Goal: Task Accomplishment & Management: Manage account settings

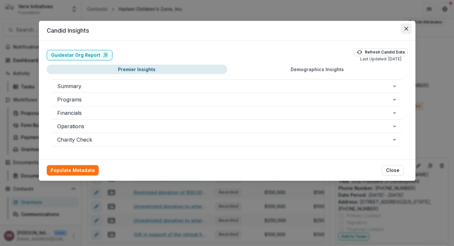
click at [407, 27] on icon "Close" at bounding box center [406, 29] width 4 height 4
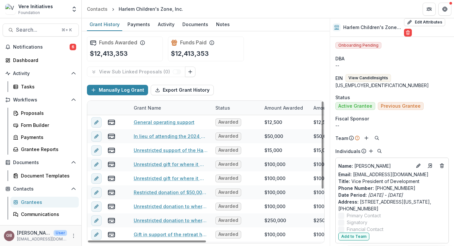
click at [69, 239] on div "GB [PERSON_NAME] User [PERSON_NAME][EMAIL_ADDRESS][DOMAIN_NAME]" at bounding box center [40, 236] width 73 height 13
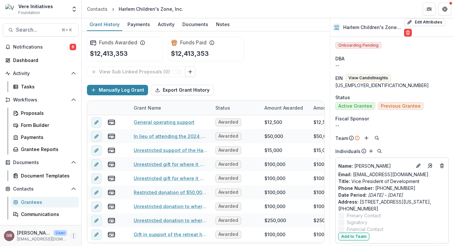
click at [73, 238] on button "More" at bounding box center [74, 236] width 8 height 8
click at [100, 224] on link "User Settings" at bounding box center [115, 222] width 70 height 11
select select "****"
select select "********"
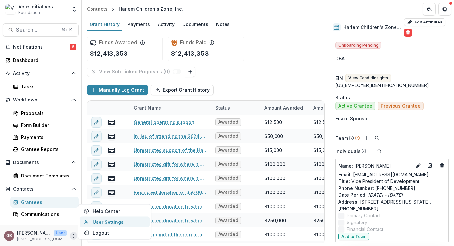
select select "********"
select select "****"
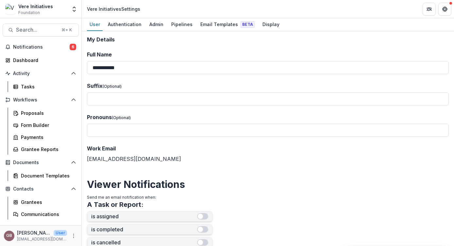
scroll to position [7, 0]
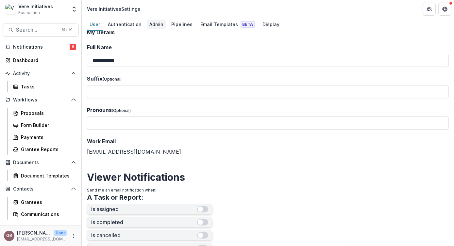
click at [153, 26] on div "Admin" at bounding box center [156, 24] width 19 height 9
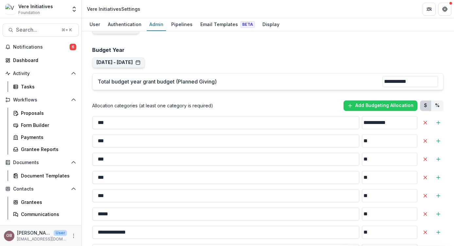
scroll to position [498, 0]
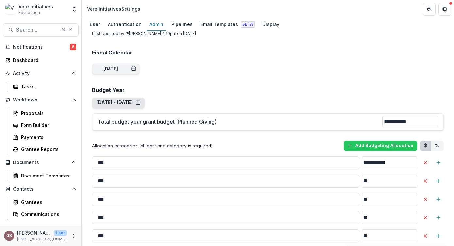
click at [139, 100] on button "[DATE] - [DATE]" at bounding box center [118, 103] width 44 height 6
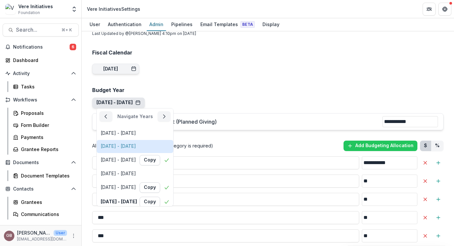
click at [136, 144] on div "[DATE] - [DATE]" at bounding box center [118, 147] width 35 height 6
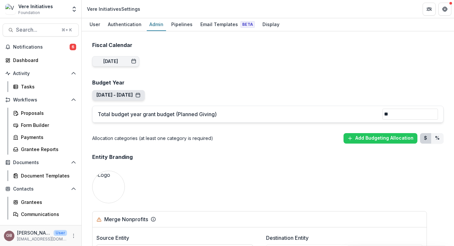
scroll to position [503, 0]
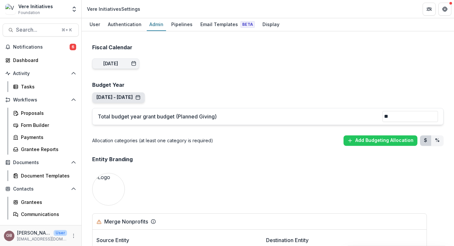
click at [140, 95] on button "[DATE] - [DATE]" at bounding box center [118, 98] width 44 height 6
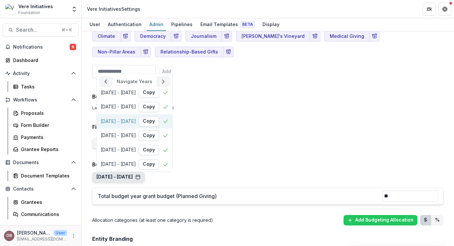
scroll to position [0, 0]
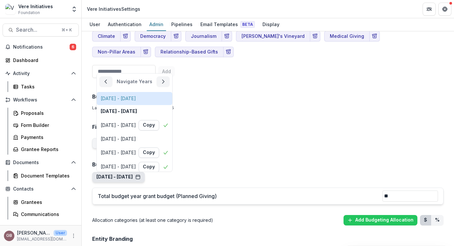
click at [136, 96] on div "[DATE] - [DATE]" at bounding box center [118, 99] width 35 height 6
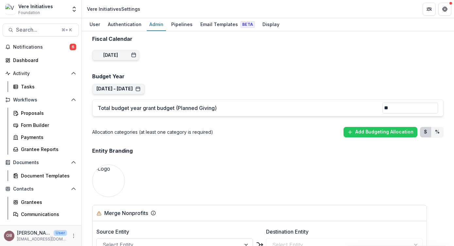
scroll to position [514, 0]
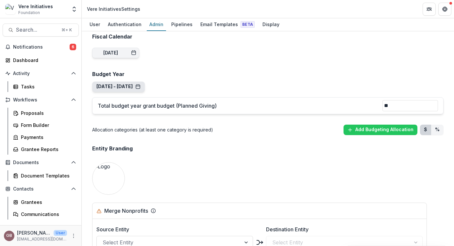
click at [140, 84] on button "[DATE] - [DATE]" at bounding box center [118, 87] width 44 height 6
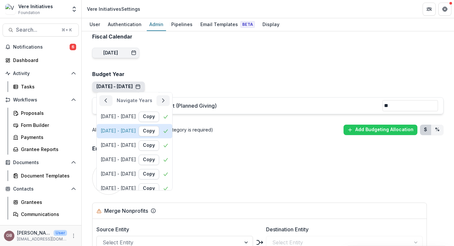
scroll to position [60, 0]
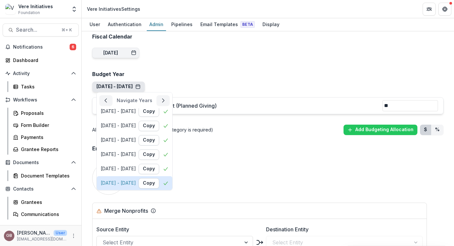
click at [142, 178] on div "[DATE] - [DATE] Copy" at bounding box center [135, 183] width 68 height 10
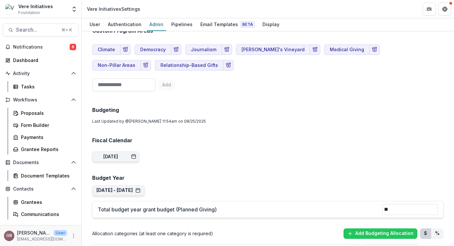
scroll to position [410, 0]
click at [145, 186] on button "[DATE] - [DATE] Navigate Years [DATE] - [DATE] [DATE] - [DATE] [DATE] - [DATE] …" at bounding box center [118, 191] width 53 height 10
click at [140, 188] on button "[DATE] - [DATE]" at bounding box center [118, 191] width 44 height 6
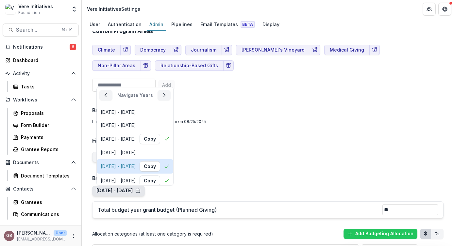
click at [136, 164] on div "[DATE] - [DATE]" at bounding box center [118, 167] width 35 height 6
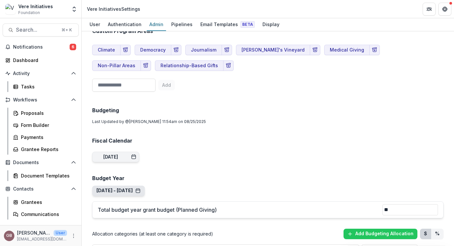
click at [140, 188] on button "[DATE] - [DATE]" at bounding box center [118, 191] width 44 height 6
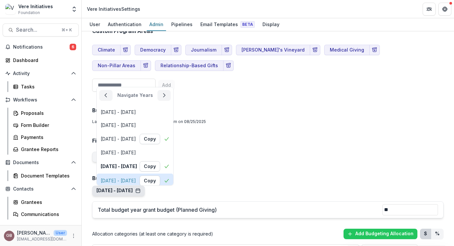
scroll to position [60, 0]
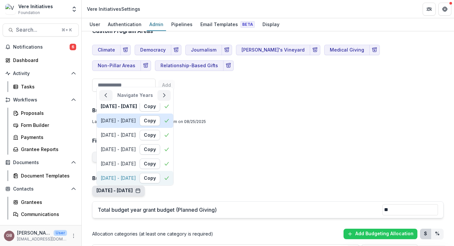
click at [136, 175] on div "[DATE] - [DATE]" at bounding box center [118, 178] width 35 height 6
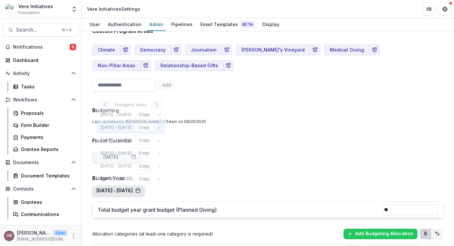
scroll to position [0, 0]
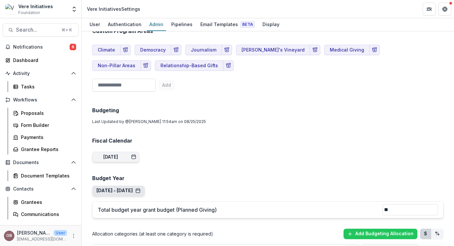
click at [140, 188] on button "[DATE] - [DATE]" at bounding box center [118, 191] width 44 height 6
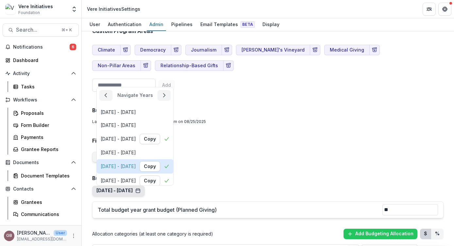
click at [137, 161] on div "[DATE] - [DATE] Copy" at bounding box center [135, 166] width 69 height 10
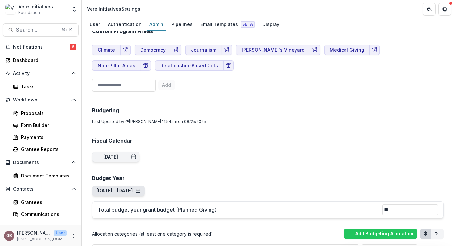
click at [140, 186] on button "[DATE] - [DATE] Navigate Years [DATE] - [DATE] [DATE] - [DATE] [DATE] - [DATE] …" at bounding box center [118, 191] width 53 height 10
click at [140, 188] on button "[DATE] - [DATE]" at bounding box center [118, 191] width 44 height 6
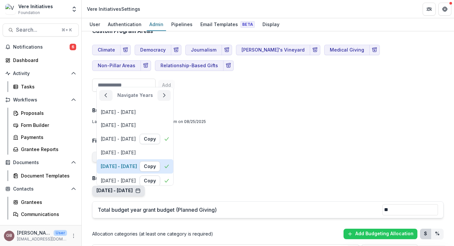
scroll to position [60, 0]
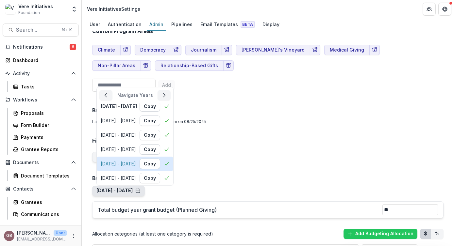
click at [136, 161] on div "[DATE] - [DATE]" at bounding box center [118, 164] width 35 height 6
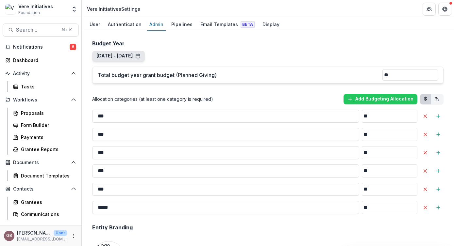
scroll to position [537, 0]
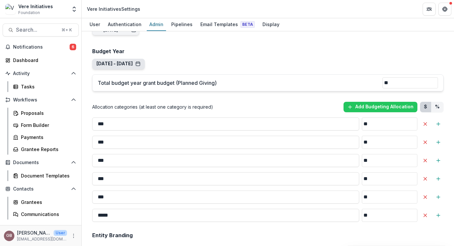
click at [140, 61] on button "[DATE] - [DATE]" at bounding box center [118, 64] width 44 height 6
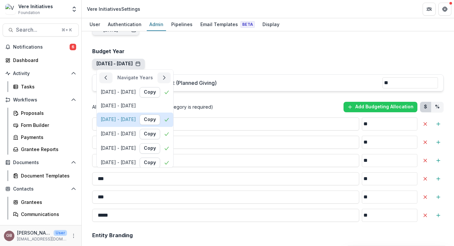
scroll to position [60, 0]
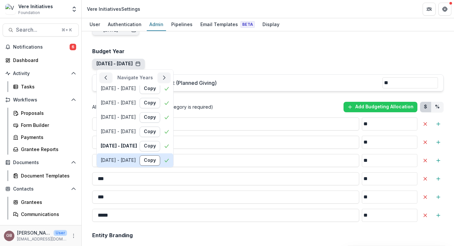
click at [160, 155] on button "Copy" at bounding box center [149, 160] width 21 height 10
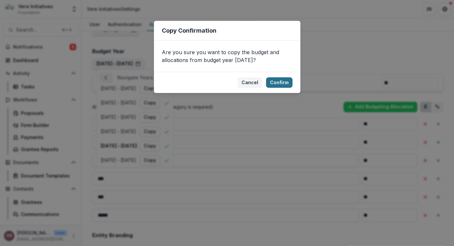
click at [276, 81] on button "Confirm" at bounding box center [279, 82] width 26 height 10
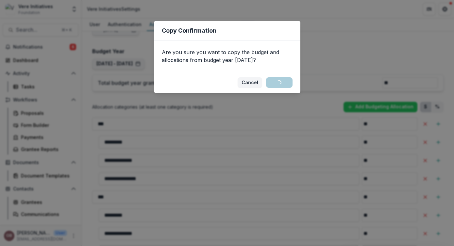
click at [144, 86] on div "Copy Confirmation Are you sure you want to copy the budget and allocations from…" at bounding box center [227, 123] width 454 height 246
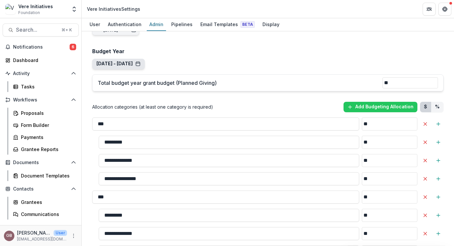
click at [140, 61] on button "[DATE] - [DATE]" at bounding box center [118, 64] width 44 height 6
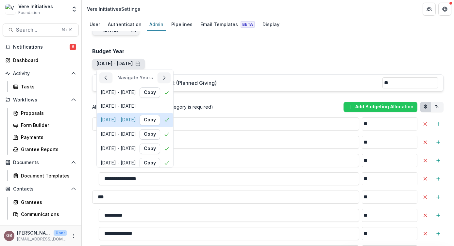
scroll to position [60, 0]
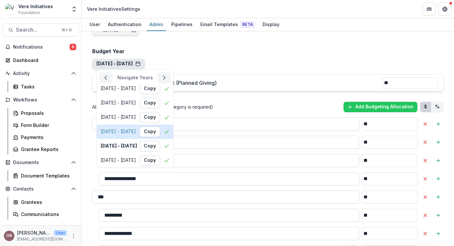
click at [139, 124] on button "[DATE] - [DATE] Copy" at bounding box center [135, 131] width 76 height 14
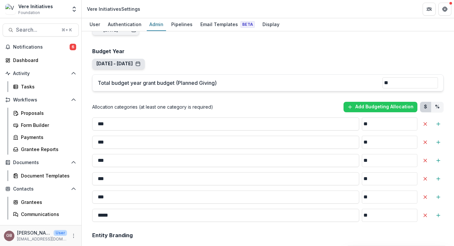
click at [140, 61] on button "[DATE] - [DATE]" at bounding box center [118, 64] width 44 height 6
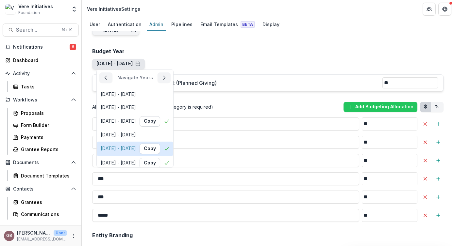
scroll to position [60, 0]
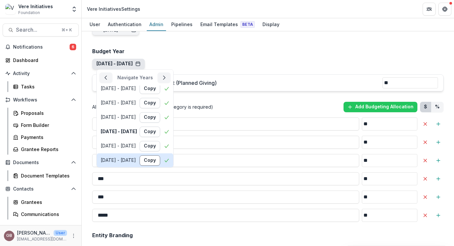
click at [160, 155] on button "Copy" at bounding box center [149, 160] width 21 height 10
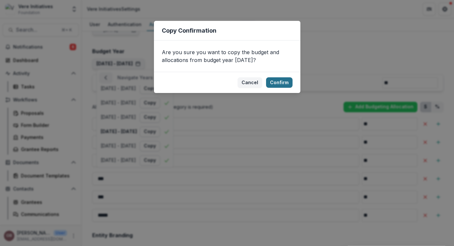
click at [288, 80] on button "Confirm" at bounding box center [279, 82] width 26 height 10
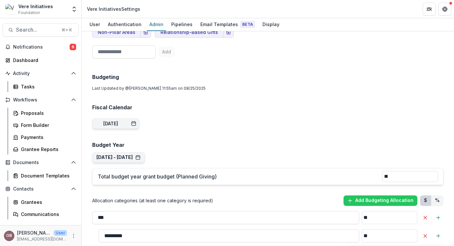
scroll to position [468, 0]
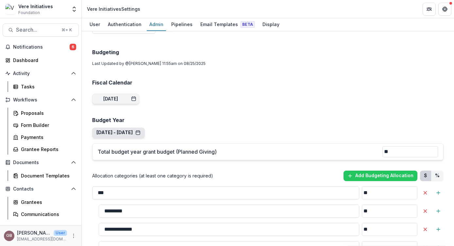
click at [145, 128] on button "[DATE] - [DATE] Navigate Years [DATE] - [DATE] [DATE] - [DATE] [DATE] - [DATE] …" at bounding box center [118, 133] width 53 height 10
click at [140, 130] on button "[DATE] - [DATE]" at bounding box center [118, 133] width 44 height 6
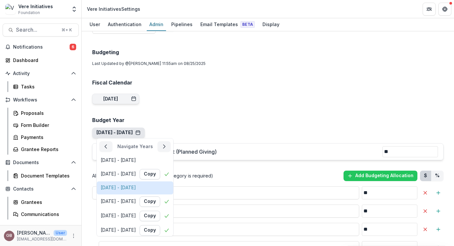
scroll to position [35, 0]
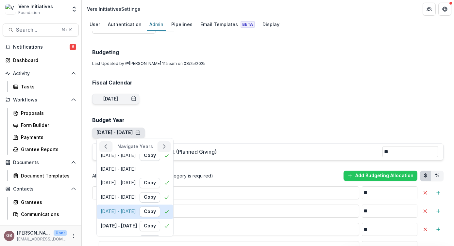
click at [136, 209] on div "[DATE] - [DATE]" at bounding box center [118, 212] width 35 height 6
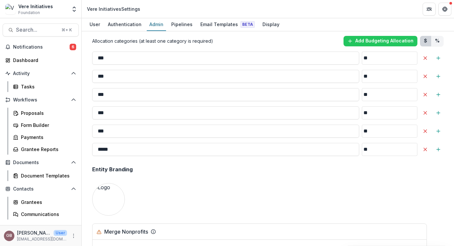
scroll to position [491, 0]
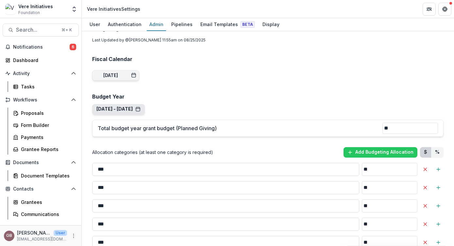
click at [145, 104] on button "[DATE] - [DATE] Navigate Years [DATE] - [DATE] [DATE] - [DATE] [DATE] - [DATE] …" at bounding box center [118, 109] width 53 height 10
click at [140, 106] on button "[DATE] - [DATE]" at bounding box center [118, 109] width 44 height 6
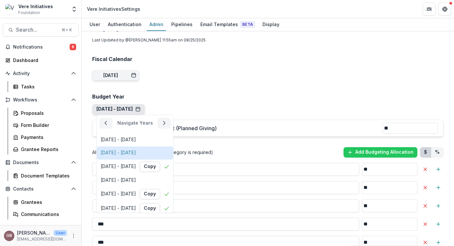
scroll to position [60, 0]
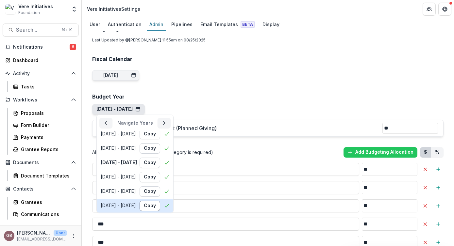
click at [160, 201] on button "Copy" at bounding box center [149, 206] width 21 height 10
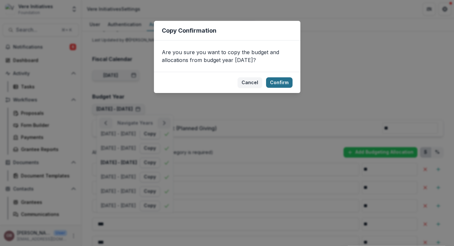
click at [276, 82] on button "Confirm" at bounding box center [279, 82] width 26 height 10
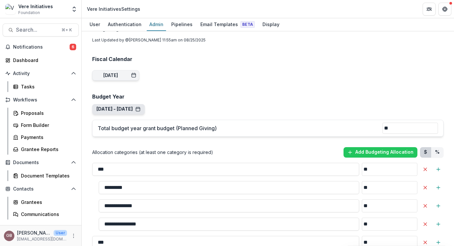
click at [140, 106] on button "[DATE] - [DATE]" at bounding box center [118, 109] width 44 height 6
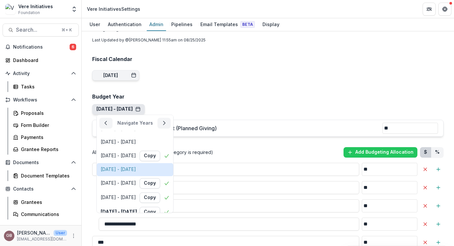
scroll to position [12, 0]
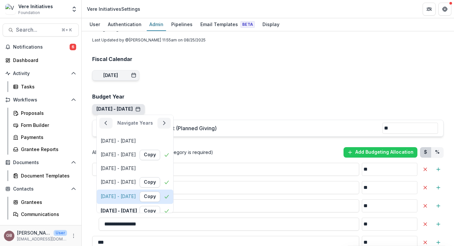
click at [136, 194] on div "[DATE] - [DATE]" at bounding box center [118, 197] width 35 height 6
type input "**********"
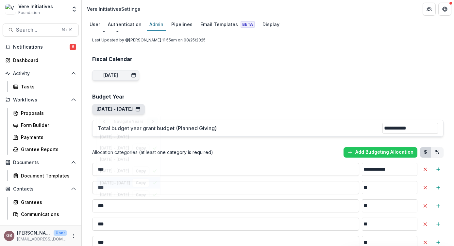
scroll to position [0, 0]
click at [438, 168] on line "Add Sub-Category" at bounding box center [438, 169] width 0 height 3
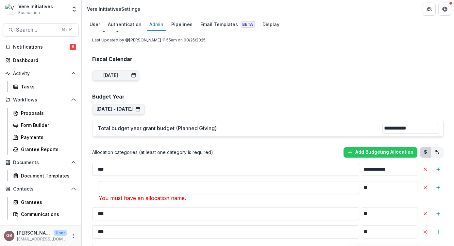
click at [205, 181] on input "**" at bounding box center [229, 187] width 260 height 13
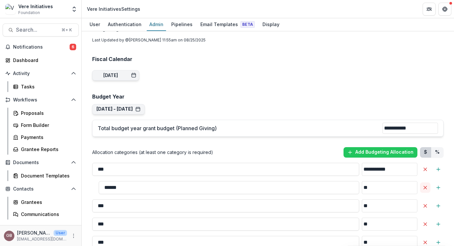
type input "*****"
click at [424, 186] on line "Delete Allocation" at bounding box center [425, 187] width 3 height 3
click at [145, 104] on button "[DATE] - [DATE] Navigate Years [DATE] - [DATE] [DATE] - [DATE] [DATE] - [DATE] …" at bounding box center [118, 109] width 53 height 10
click at [140, 106] on button "[DATE] - [DATE]" at bounding box center [118, 109] width 44 height 6
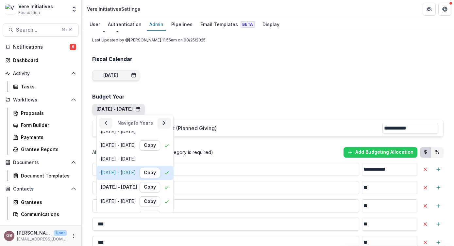
scroll to position [60, 0]
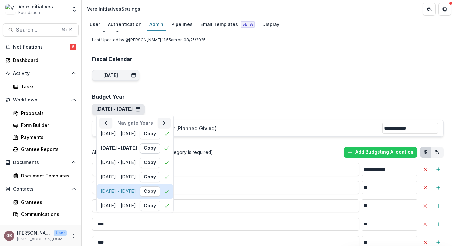
click at [136, 189] on div "[DATE] - [DATE]" at bounding box center [118, 192] width 35 height 6
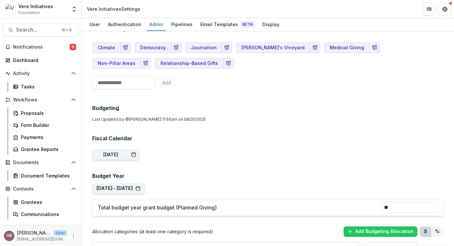
scroll to position [411, 0]
click at [145, 184] on button "[DATE] - [DATE] Navigate Years [DATE] - [DATE] [DATE] - [DATE] [DATE] - [DATE] …" at bounding box center [118, 189] width 53 height 10
click at [135, 184] on button "[DATE] - [DATE] Navigate Years [DATE] - [DATE] [DATE] - [DATE] [DATE] - [DATE] …" at bounding box center [118, 189] width 53 height 10
click at [140, 186] on button "[DATE] - [DATE]" at bounding box center [118, 189] width 44 height 6
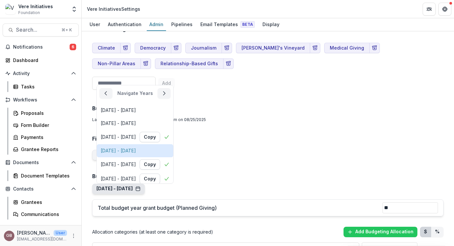
scroll to position [23, 0]
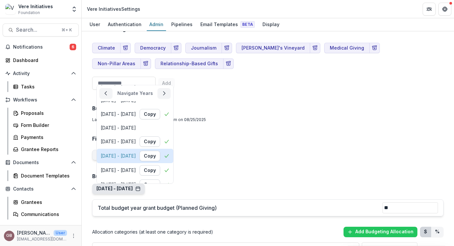
click at [135, 153] on div "[DATE] - [DATE]" at bounding box center [118, 156] width 35 height 6
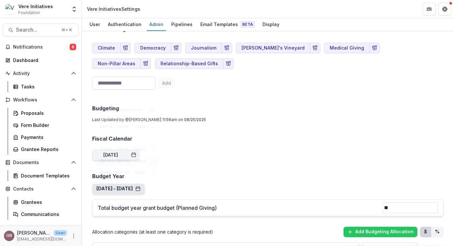
type input "**********"
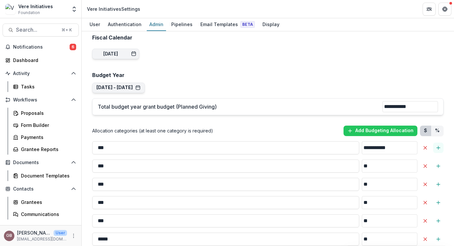
click at [437, 145] on icon "Add Sub-Category" at bounding box center [437, 147] width 5 height 5
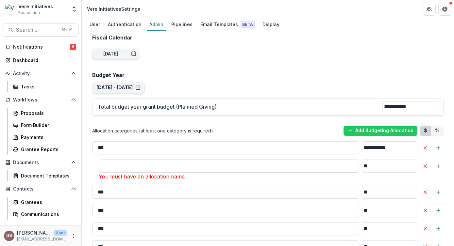
click at [224, 160] on input "**" at bounding box center [229, 166] width 260 height 13
type input "*********"
click at [436, 166] on line "Add Sub-Category" at bounding box center [437, 166] width 3 height 0
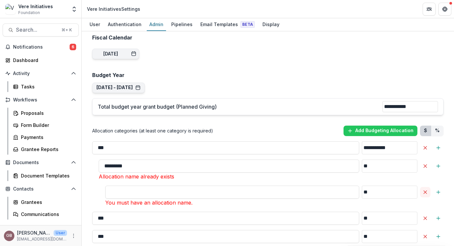
click at [424, 191] on line "Delete Allocation" at bounding box center [425, 192] width 3 height 3
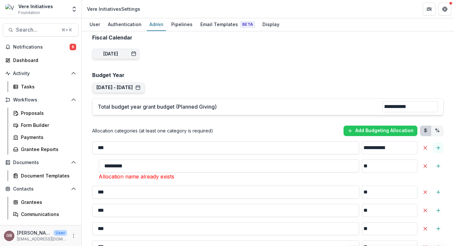
click at [435, 145] on icon "Add Sub-Category" at bounding box center [437, 147] width 5 height 5
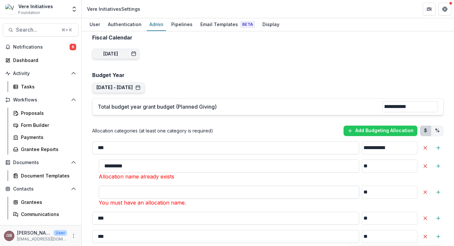
click at [125, 186] on input "**" at bounding box center [229, 192] width 260 height 13
type input "**"
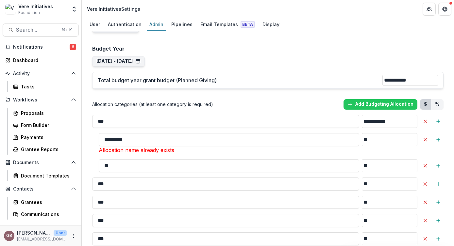
scroll to position [519, 0]
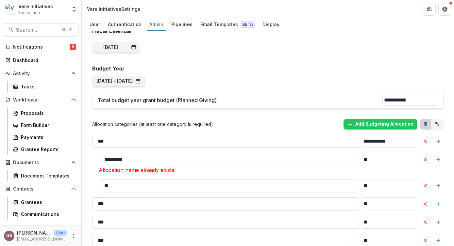
click at [123, 179] on input "**" at bounding box center [229, 185] width 260 height 13
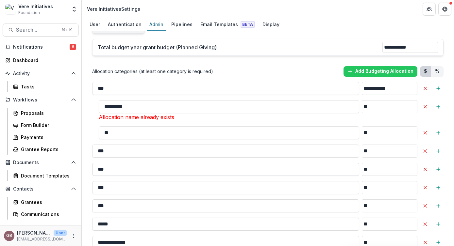
scroll to position [556, 0]
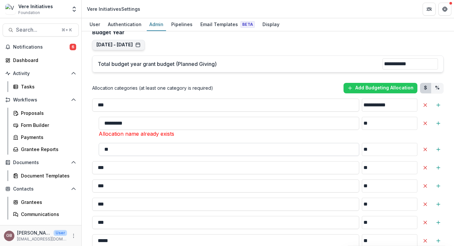
click at [135, 143] on input "**" at bounding box center [229, 149] width 260 height 13
type input "**********"
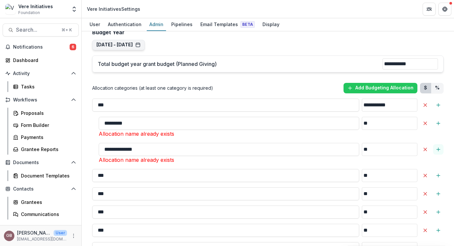
click at [438, 147] on icon "Add Sub-Category" at bounding box center [437, 149] width 5 height 5
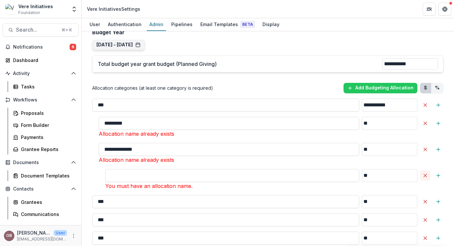
click at [425, 173] on icon "Delete Allocation" at bounding box center [424, 175] width 5 height 5
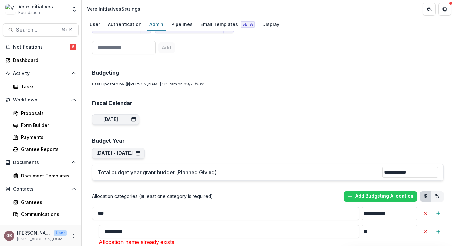
scroll to position [454, 0]
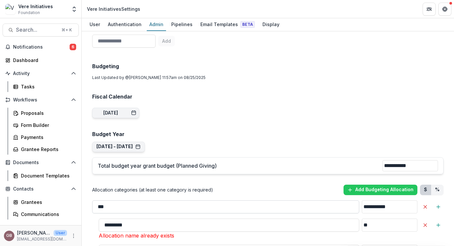
click at [205, 201] on input "***" at bounding box center [225, 207] width 267 height 13
click at [205, 219] on input "*********" at bounding box center [229, 225] width 260 height 13
drag, startPoint x: 121, startPoint y: 213, endPoint x: 88, endPoint y: 208, distance: 33.7
type input "***"
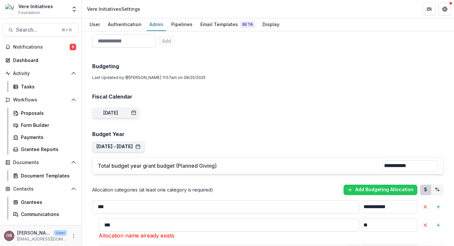
click at [119, 219] on input "***" at bounding box center [229, 225] width 260 height 13
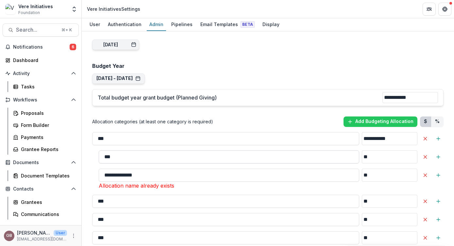
scroll to position [523, 0]
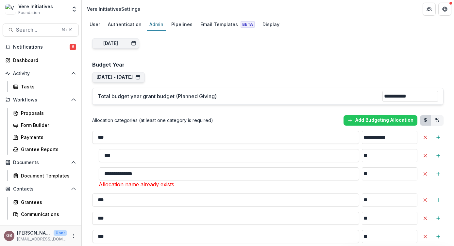
drag, startPoint x: 124, startPoint y: 140, endPoint x: 95, endPoint y: 140, distance: 28.7
click at [95, 149] on div "*** **" at bounding box center [267, 155] width 351 height 13
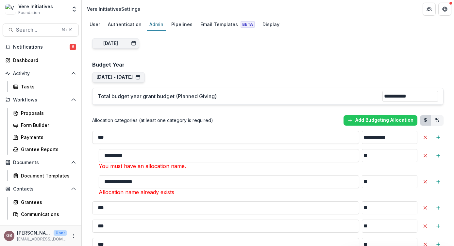
type input "*********"
click at [185, 115] on div "Allocation categories (at least one category is required) Add Budgeting Allocat…" at bounding box center [267, 120] width 351 height 10
click at [140, 74] on button "[DATE] - [DATE]" at bounding box center [118, 77] width 44 height 6
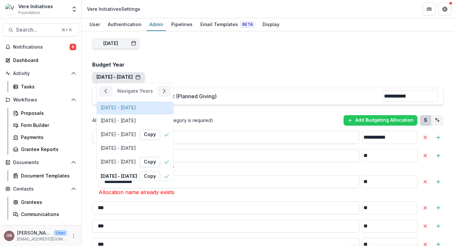
click at [136, 105] on div "[DATE] - [DATE]" at bounding box center [118, 108] width 35 height 6
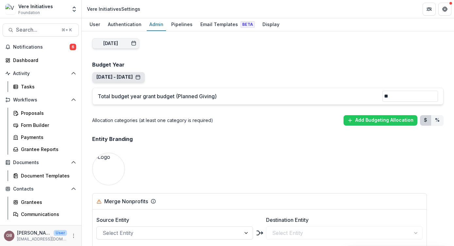
click at [140, 74] on button "[DATE] - [DATE]" at bounding box center [118, 77] width 44 height 6
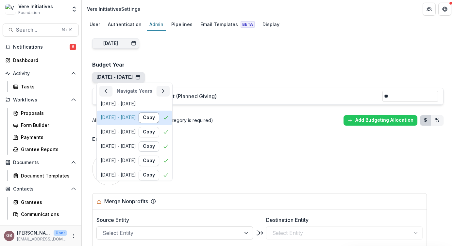
scroll to position [60, 0]
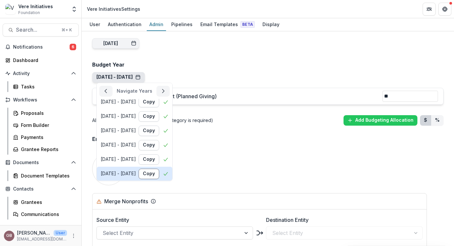
click at [159, 169] on button "Copy" at bounding box center [148, 174] width 21 height 10
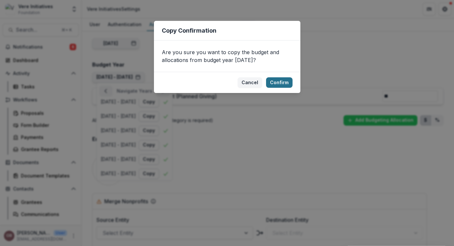
click at [279, 82] on button "Confirm" at bounding box center [279, 82] width 26 height 10
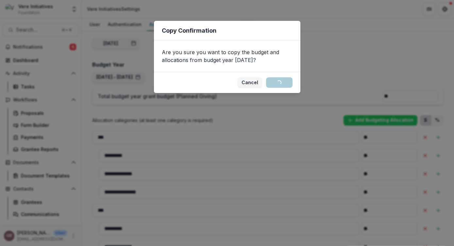
scroll to position [0, 0]
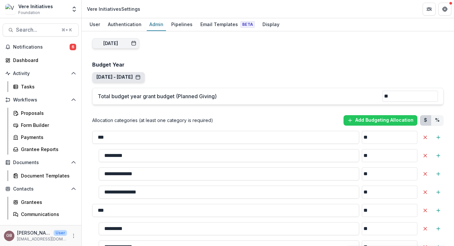
click at [140, 74] on button "[DATE] - [DATE]" at bounding box center [118, 77] width 44 height 6
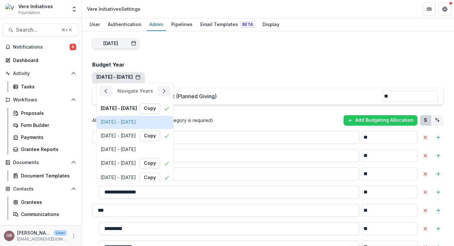
click at [136, 120] on div "[DATE] - [DATE]" at bounding box center [118, 123] width 35 height 6
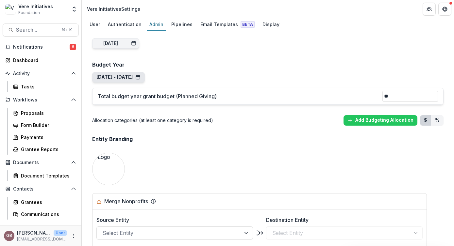
click at [140, 74] on button "[DATE] - [DATE]" at bounding box center [118, 77] width 44 height 6
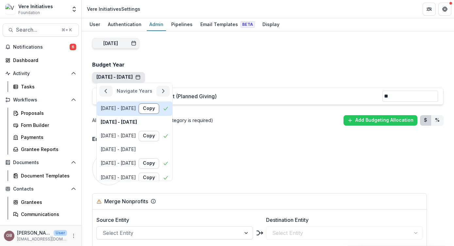
click at [159, 103] on button "Copy" at bounding box center [148, 108] width 21 height 10
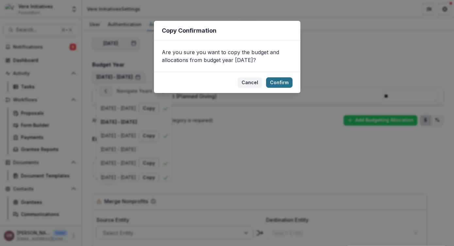
click at [281, 81] on button "Confirm" at bounding box center [279, 82] width 26 height 10
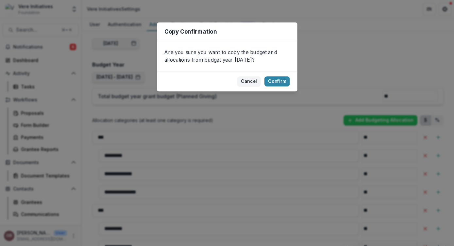
click at [261, 115] on div "Allocation categories (at least one category is required) Add Budgeting Allocat…" at bounding box center [267, 120] width 351 height 10
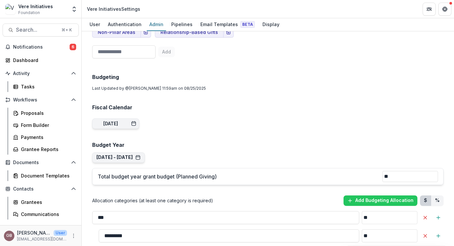
scroll to position [443, 0]
click at [140, 154] on button "[DATE] - [DATE]" at bounding box center [118, 157] width 44 height 6
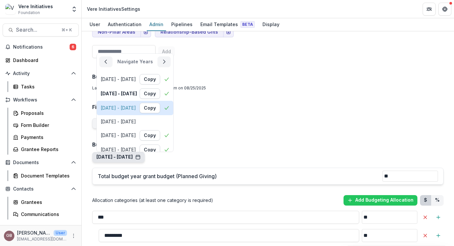
click at [136, 105] on div "[DATE] - [DATE]" at bounding box center [118, 108] width 35 height 6
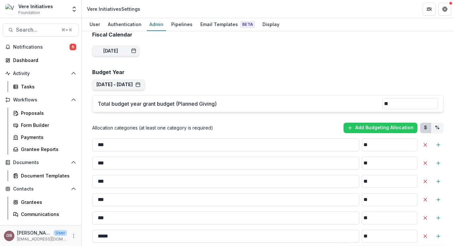
scroll to position [516, 0]
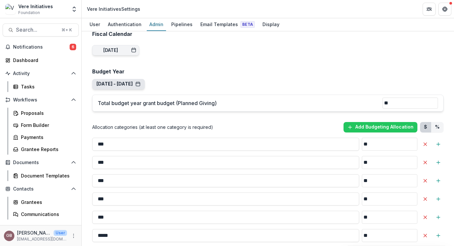
click at [140, 81] on button "[DATE] - [DATE]" at bounding box center [118, 84] width 44 height 6
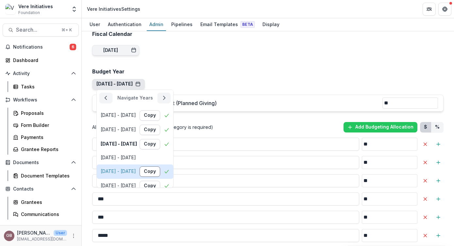
scroll to position [63, 0]
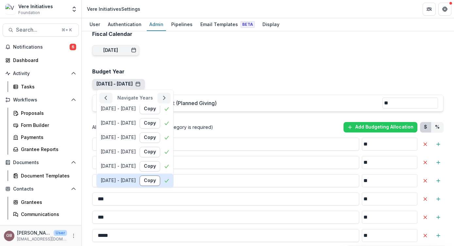
click at [160, 175] on button "Copy" at bounding box center [149, 180] width 21 height 10
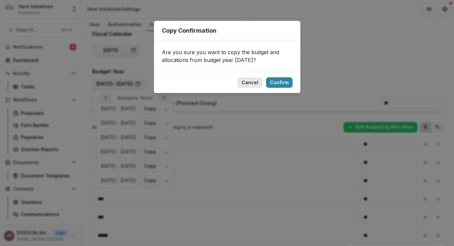
click at [251, 83] on button "Cancel" at bounding box center [249, 82] width 24 height 10
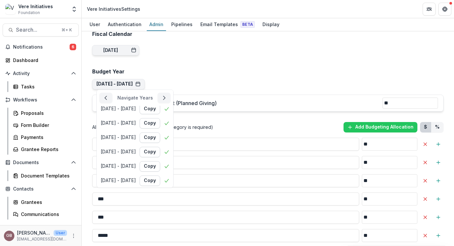
scroll to position [0, 0]
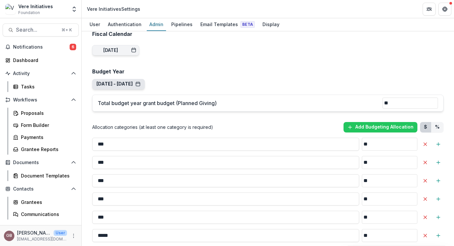
click at [145, 79] on button "[DATE] - [DATE] Navigate Years [DATE] - [DATE] Copy [DATE] - [DATE] Copy [DATE]…" at bounding box center [118, 84] width 53 height 10
click at [140, 81] on button "[DATE] - [DATE]" at bounding box center [118, 84] width 44 height 6
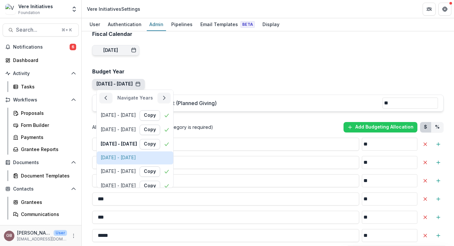
scroll to position [63, 0]
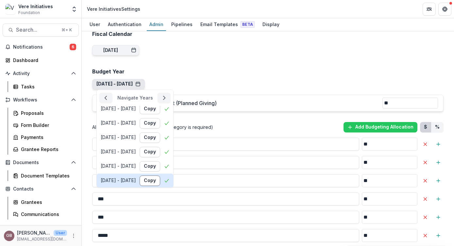
click at [160, 175] on button "Copy" at bounding box center [149, 180] width 21 height 10
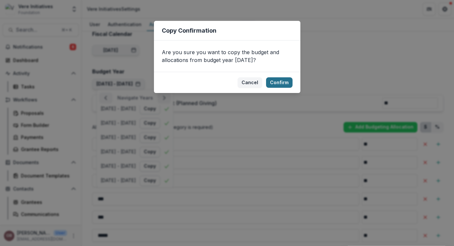
click at [278, 84] on button "Confirm" at bounding box center [279, 82] width 26 height 10
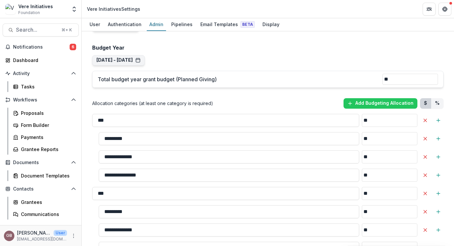
scroll to position [490, 0]
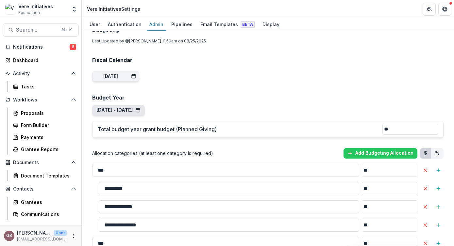
click at [140, 107] on button "[DATE] - [DATE]" at bounding box center [118, 110] width 44 height 6
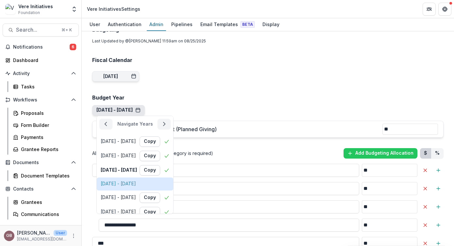
click at [153, 177] on button "[DATE] - [DATE]" at bounding box center [135, 183] width 76 height 13
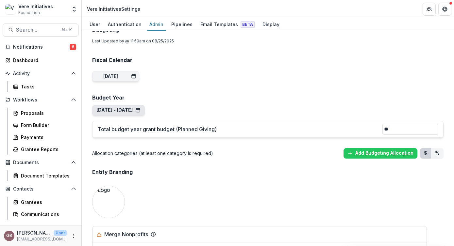
click at [140, 107] on button "[DATE] - [DATE]" at bounding box center [118, 110] width 44 height 6
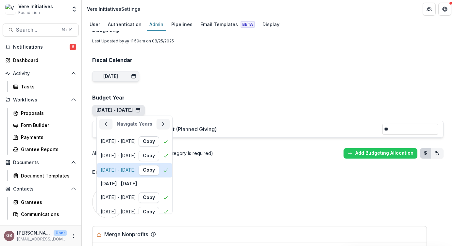
scroll to position [63, 0]
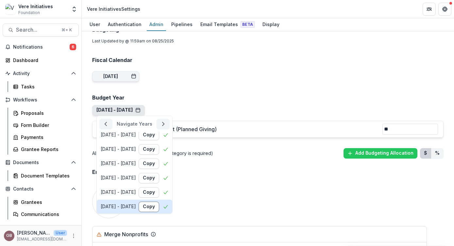
click at [159, 201] on button "Copy" at bounding box center [148, 206] width 21 height 10
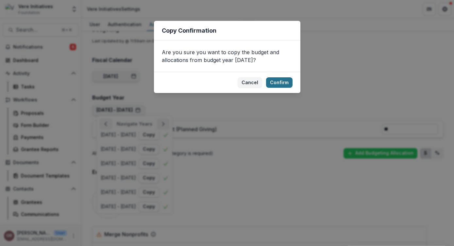
click at [284, 82] on button "Confirm" at bounding box center [279, 82] width 26 height 10
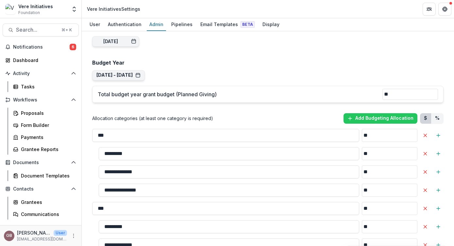
scroll to position [473, 0]
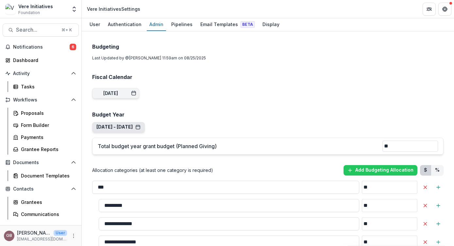
click at [145, 122] on button "[DATE] - [DATE] Navigate Years [DATE] - [DATE] Copy [DATE] - [DATE] Copy [DATE]…" at bounding box center [118, 127] width 53 height 10
click at [140, 124] on button "[DATE] - [DATE]" at bounding box center [118, 127] width 44 height 6
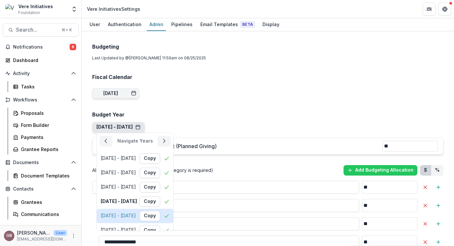
click at [138, 211] on div "[DATE] - [DATE] Copy" at bounding box center [135, 216] width 69 height 10
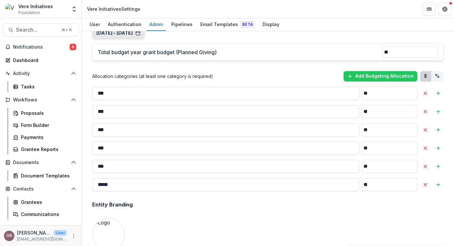
scroll to position [516, 0]
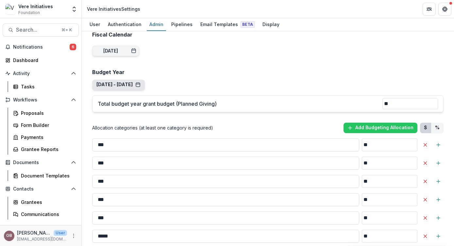
click at [140, 82] on button "[DATE] - [DATE]" at bounding box center [118, 85] width 44 height 6
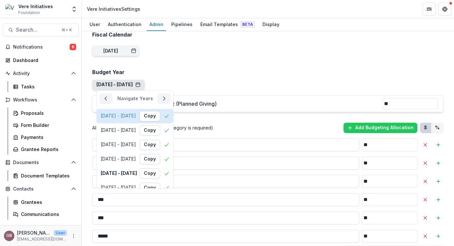
click at [136, 111] on div "[DATE] - [DATE] Copy" at bounding box center [135, 116] width 69 height 10
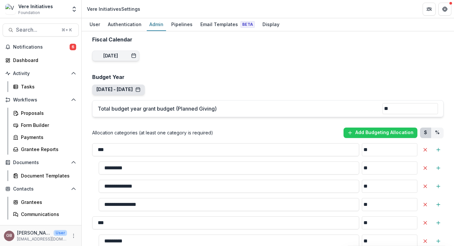
scroll to position [481, 0]
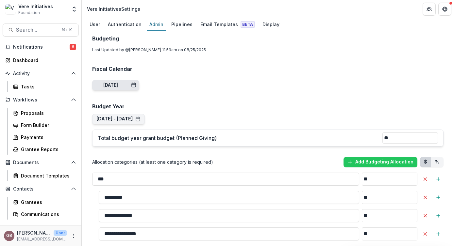
click at [132, 83] on div "[DATE]" at bounding box center [119, 86] width 33 height 6
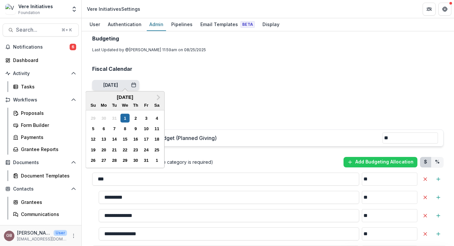
click at [132, 83] on div "[DATE]" at bounding box center [119, 86] width 33 height 6
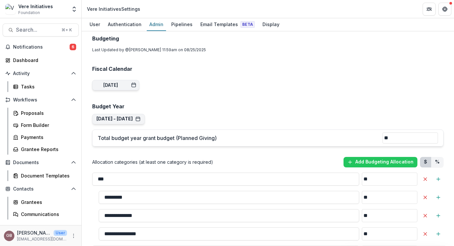
click at [140, 116] on button "[DATE] - [DATE]" at bounding box center [118, 119] width 44 height 6
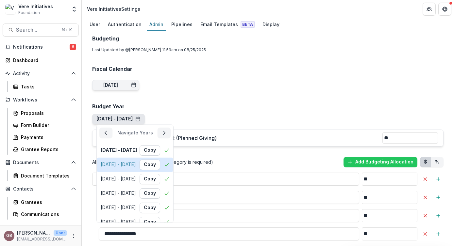
click at [136, 162] on div "[DATE] - [DATE]" at bounding box center [118, 165] width 35 height 6
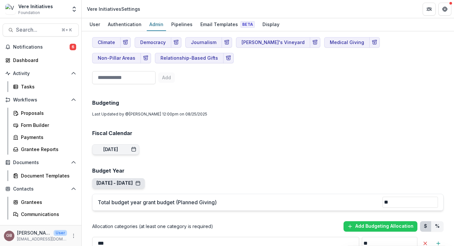
scroll to position [421, 0]
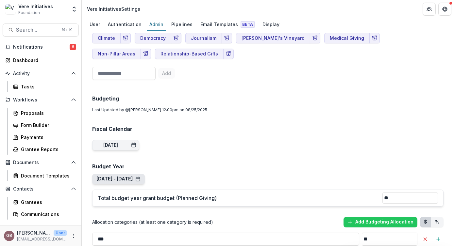
click at [145, 174] on button "[DATE] - [DATE] Navigate Years [DATE] - [DATE] Copy [DATE] - [DATE] Copy [DATE]…" at bounding box center [118, 179] width 53 height 10
click at [140, 176] on button "[DATE] - [DATE]" at bounding box center [118, 179] width 44 height 6
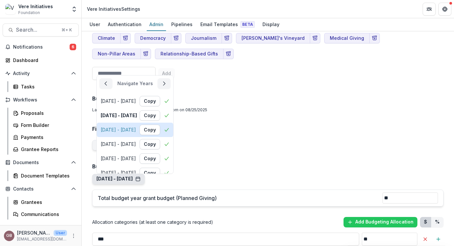
click at [136, 127] on div "[DATE] - [DATE]" at bounding box center [118, 130] width 35 height 6
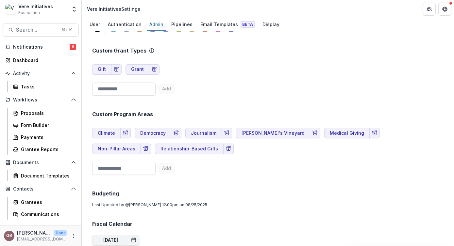
scroll to position [443, 0]
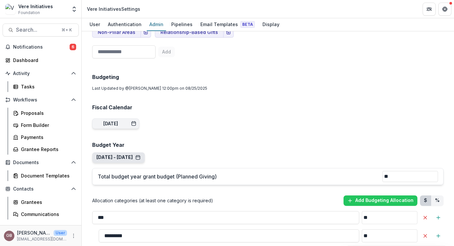
click at [140, 155] on button "[DATE] - [DATE]" at bounding box center [118, 158] width 44 height 6
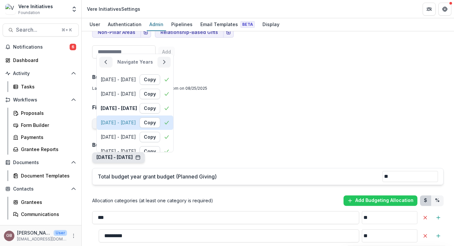
click at [136, 120] on div "[DATE] - [DATE]" at bounding box center [118, 123] width 35 height 6
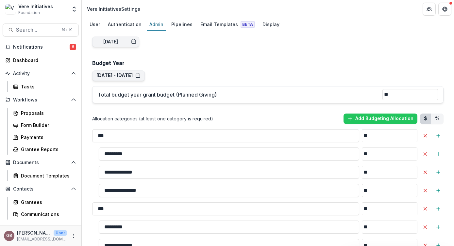
scroll to position [519, 0]
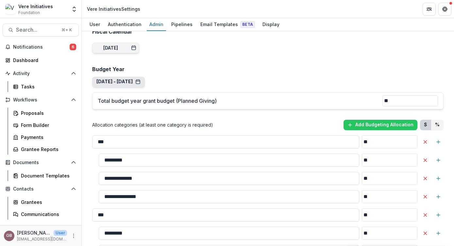
click at [140, 79] on button "[DATE] - [DATE]" at bounding box center [118, 82] width 44 height 6
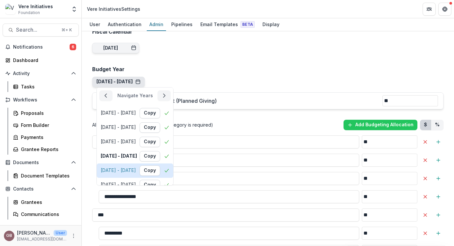
click at [153, 165] on div "[DATE] - [DATE] Copy" at bounding box center [135, 170] width 69 height 10
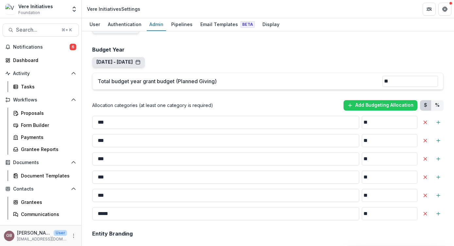
scroll to position [536, 0]
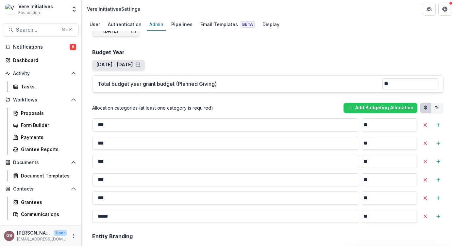
click at [140, 62] on button "[DATE] - [DATE]" at bounding box center [118, 65] width 44 height 6
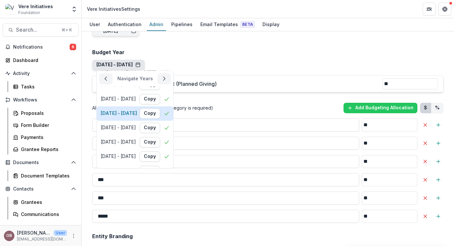
scroll to position [64, 0]
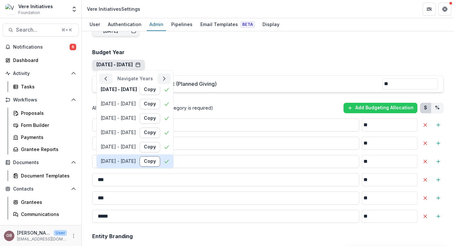
click at [160, 156] on button "Copy" at bounding box center [149, 161] width 21 height 10
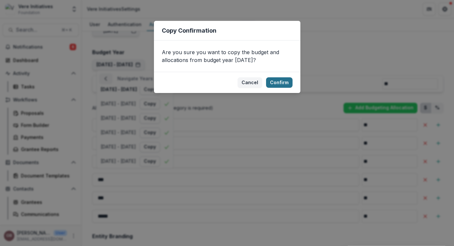
click at [279, 81] on button "Confirm" at bounding box center [279, 82] width 26 height 10
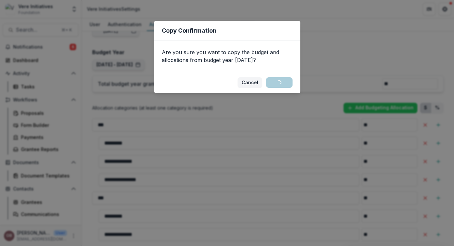
scroll to position [0, 0]
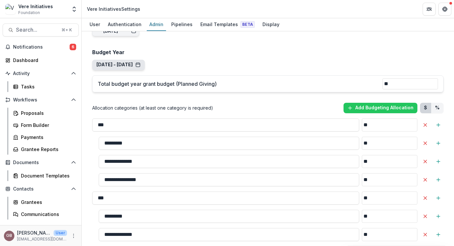
click at [145, 60] on button "[DATE] - [DATE] Navigate Years [DATE] - [DATE] Copy [DATE] - [DATE] Copy [DATE]…" at bounding box center [118, 65] width 53 height 10
click at [140, 62] on button "[DATE] - [DATE]" at bounding box center [118, 65] width 44 height 6
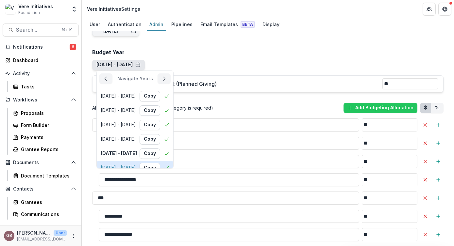
click at [137, 163] on div "[DATE] - [DATE] Copy" at bounding box center [135, 168] width 69 height 10
type input "**********"
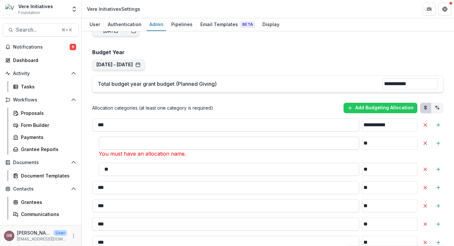
click at [145, 137] on input "**" at bounding box center [229, 143] width 260 height 13
type input "*********"
click at [147, 163] on input "**" at bounding box center [229, 169] width 260 height 13
type input "**"
click at [422, 167] on icon "Delete Allocation" at bounding box center [424, 169] width 5 height 5
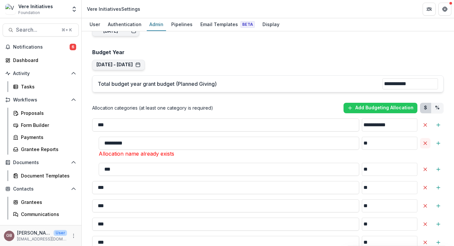
click at [424, 141] on icon "Delete Allocation" at bounding box center [424, 143] width 5 height 5
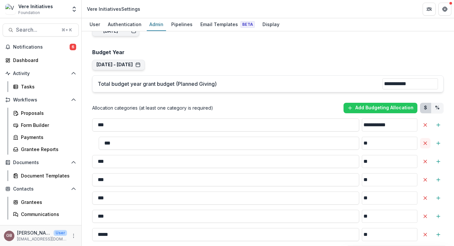
click at [424, 142] on line "Delete Allocation" at bounding box center [425, 143] width 3 height 3
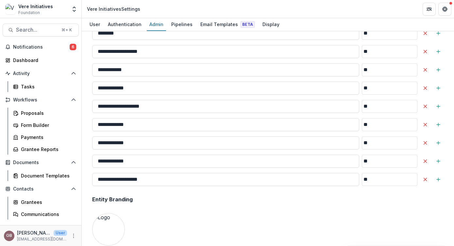
scroll to position [1030, 0]
